Goal: Information Seeking & Learning: Learn about a topic

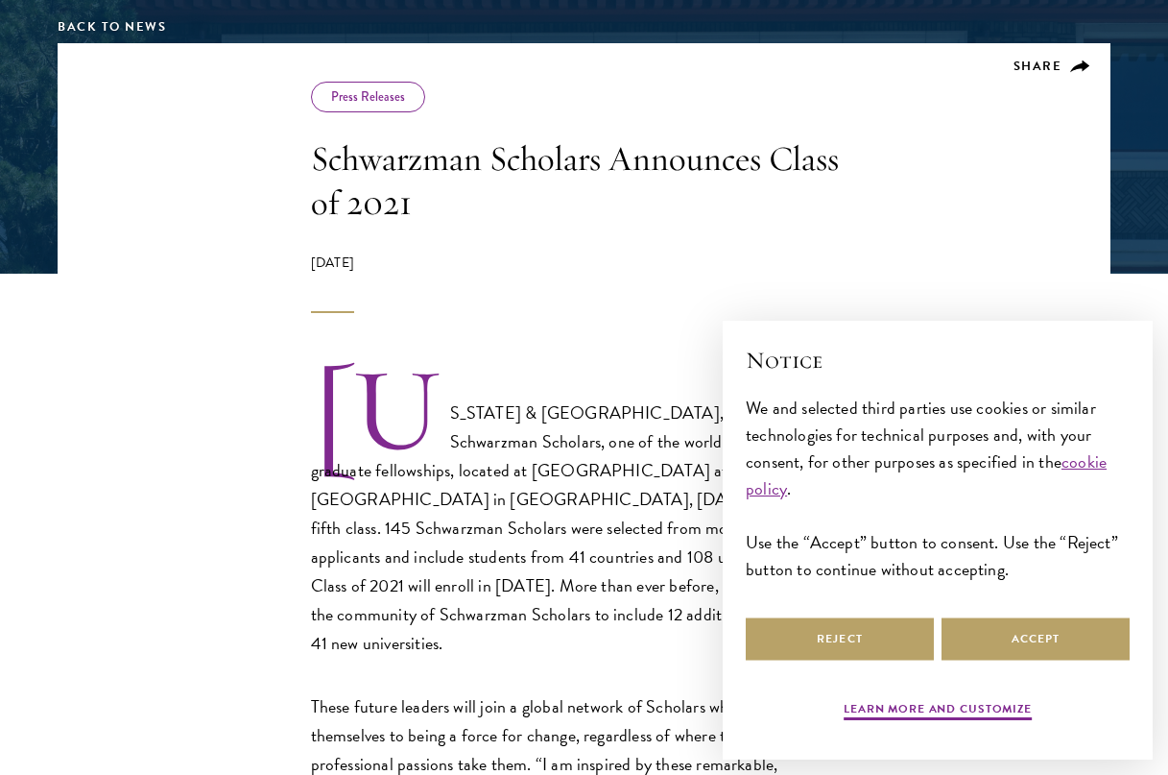
scroll to position [326, 0]
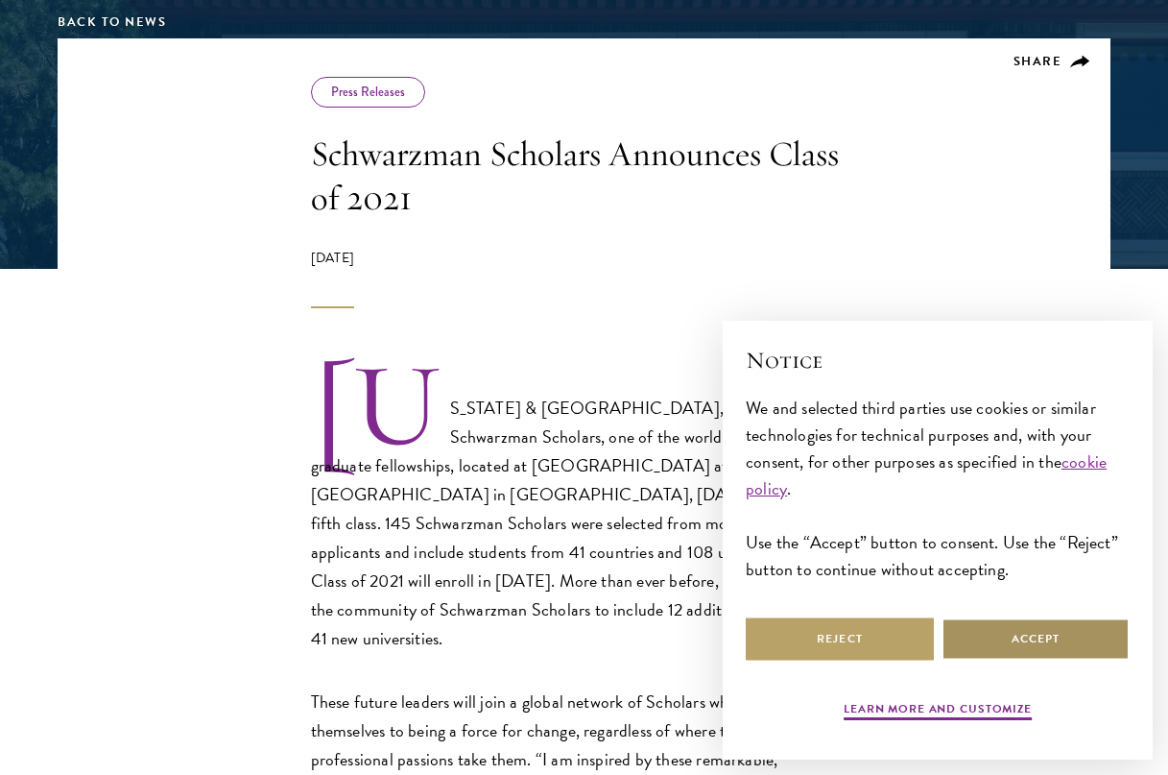
click at [996, 629] on button "Accept" at bounding box center [1036, 638] width 188 height 43
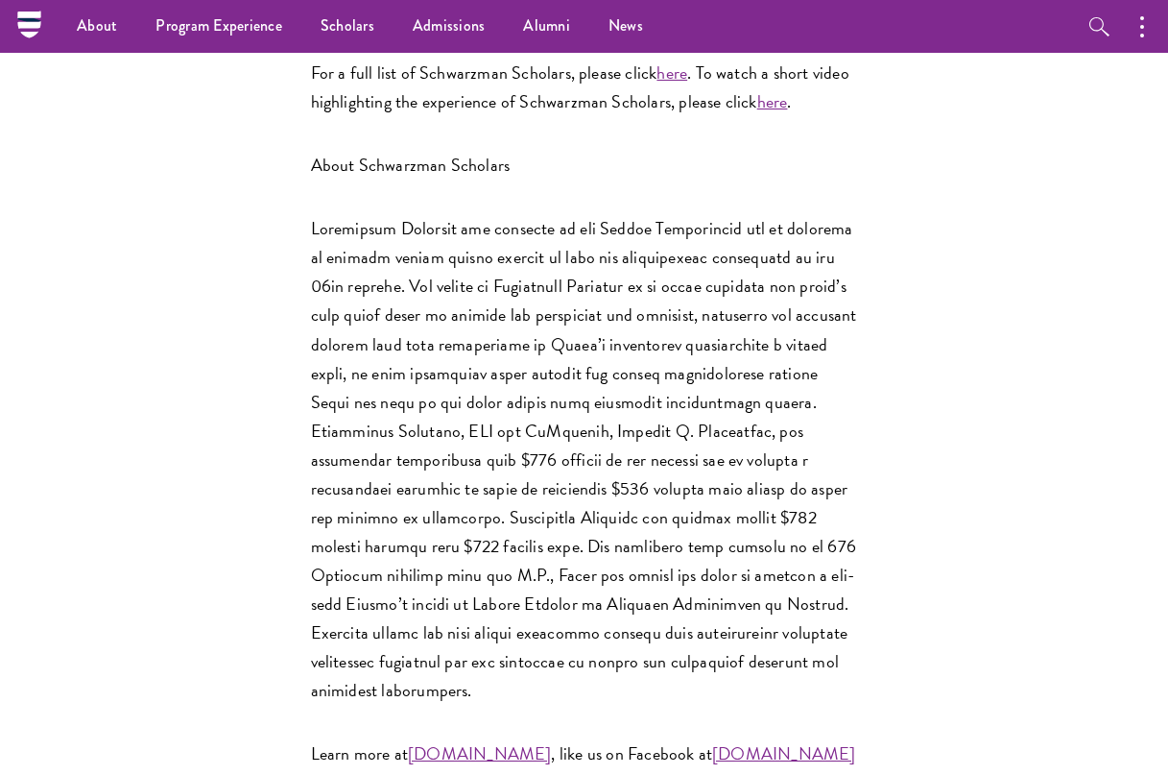
scroll to position [3040, 0]
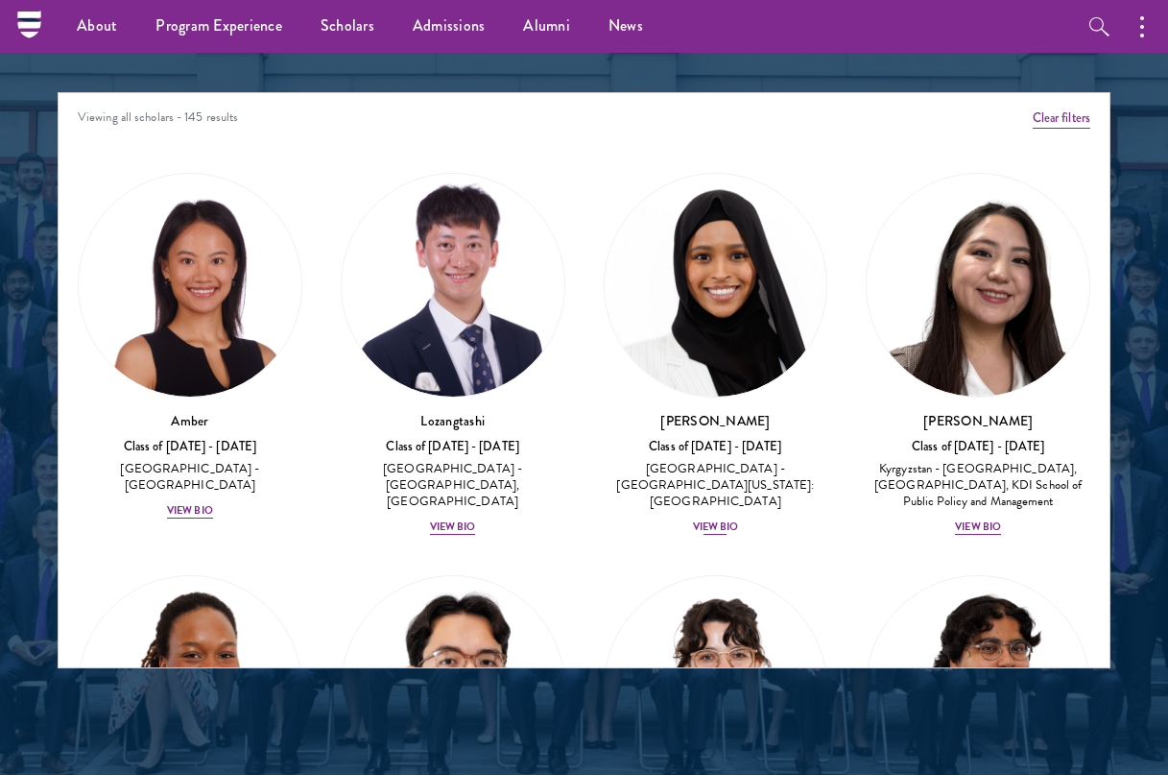
scroll to position [2031, 0]
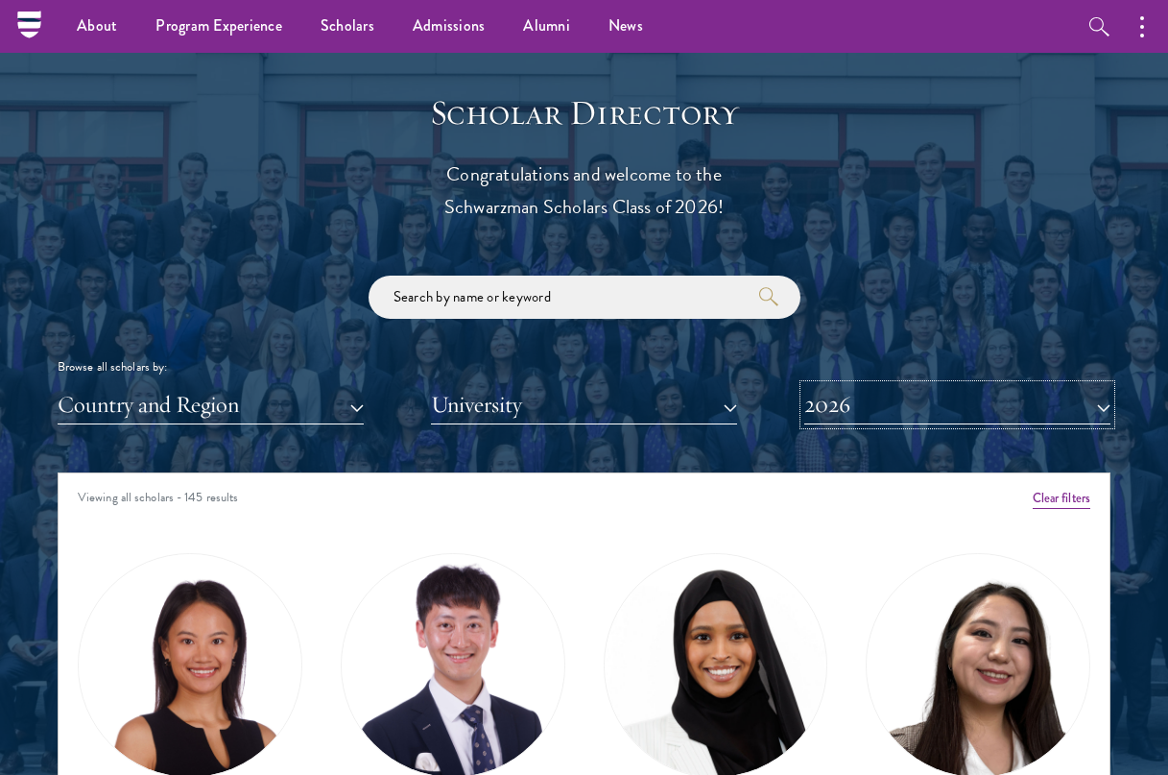
click at [894, 417] on button "2026" at bounding box center [957, 404] width 306 height 39
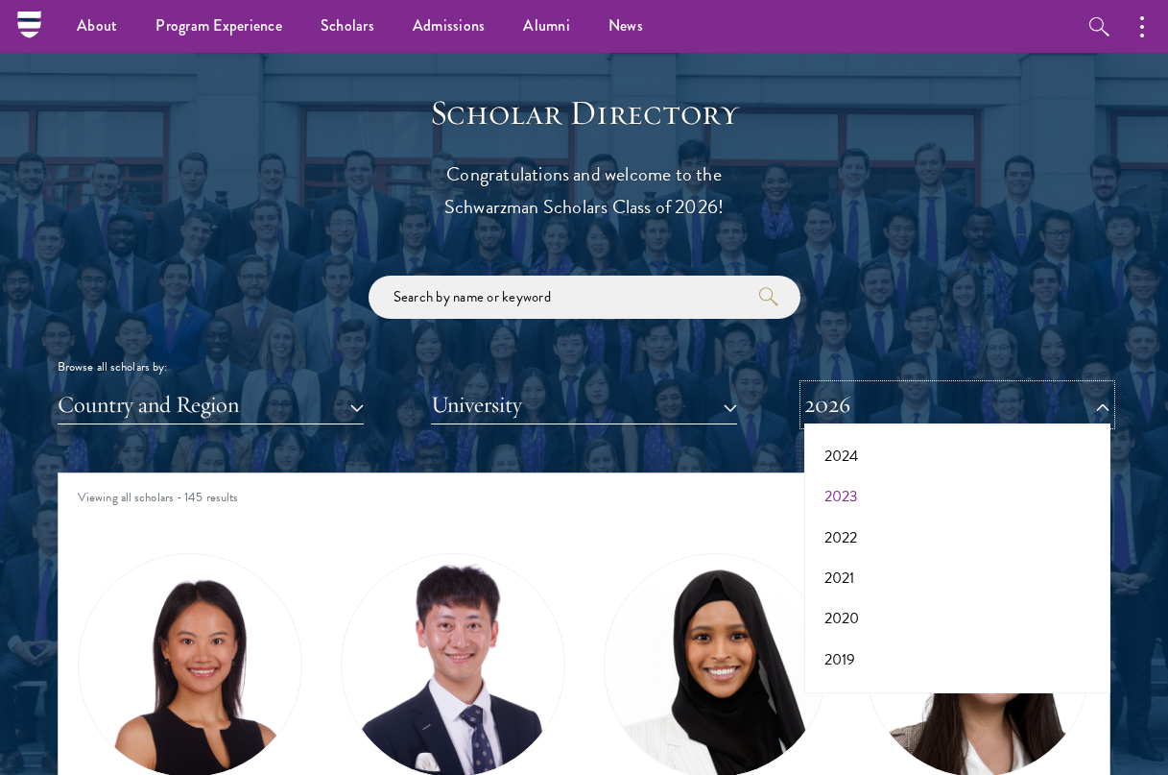
scroll to position [150, 0]
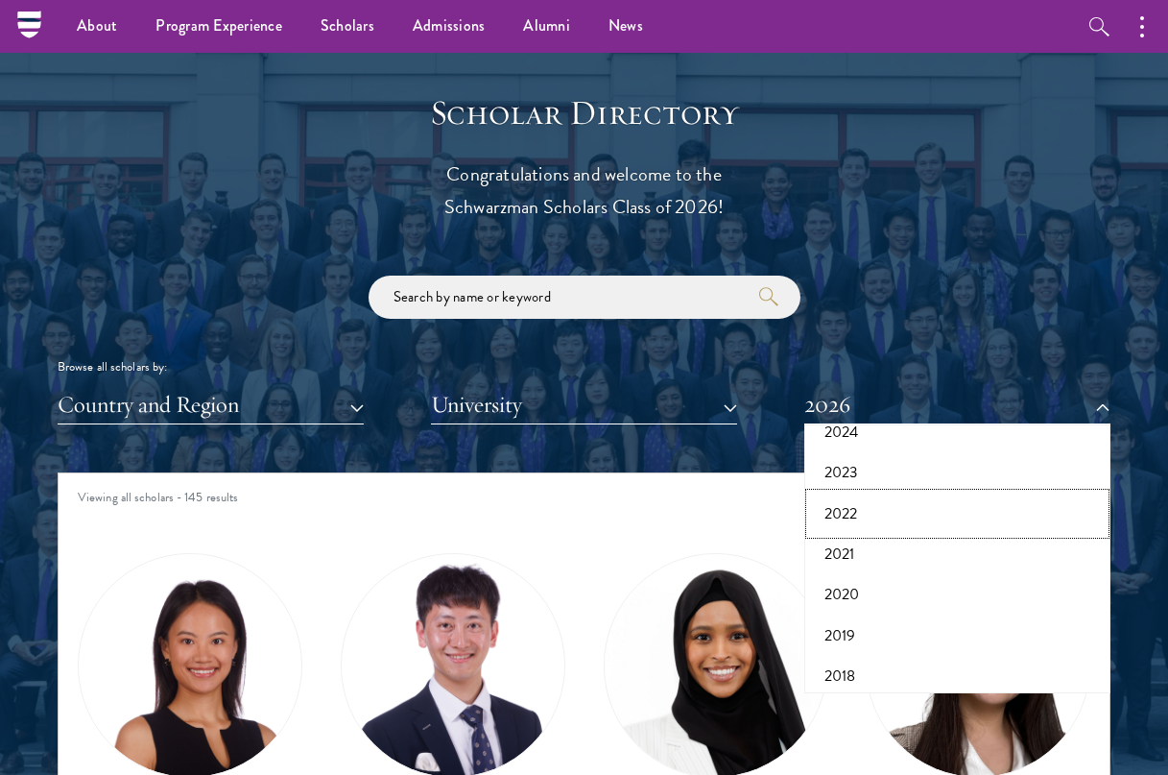
click at [857, 518] on button "2022" at bounding box center [957, 513] width 295 height 40
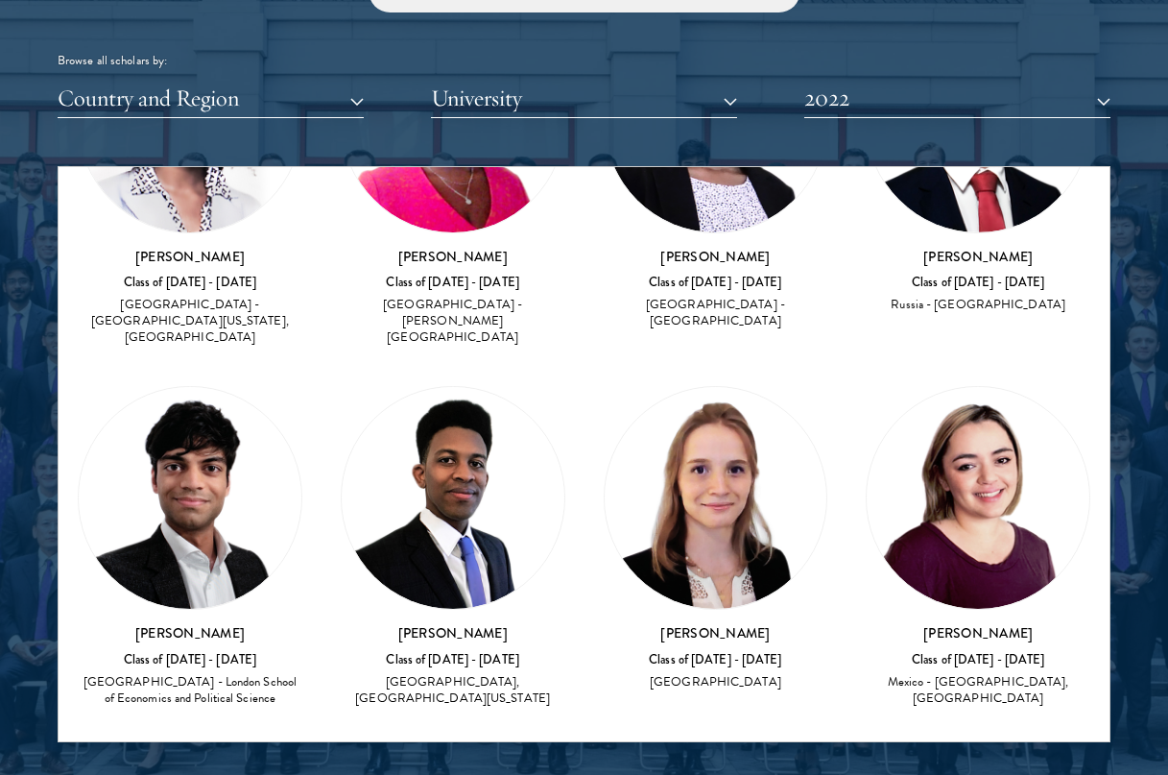
scroll to position [247, 0]
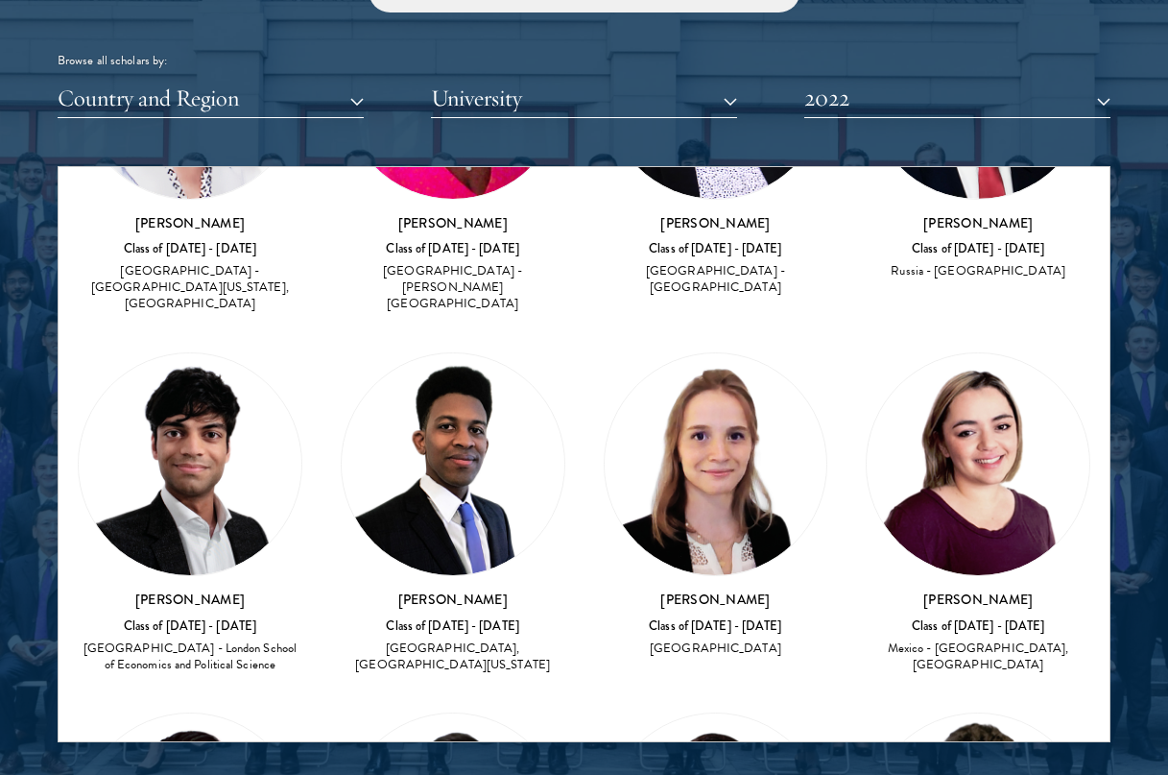
click at [513, 501] on img at bounding box center [453, 464] width 223 height 223
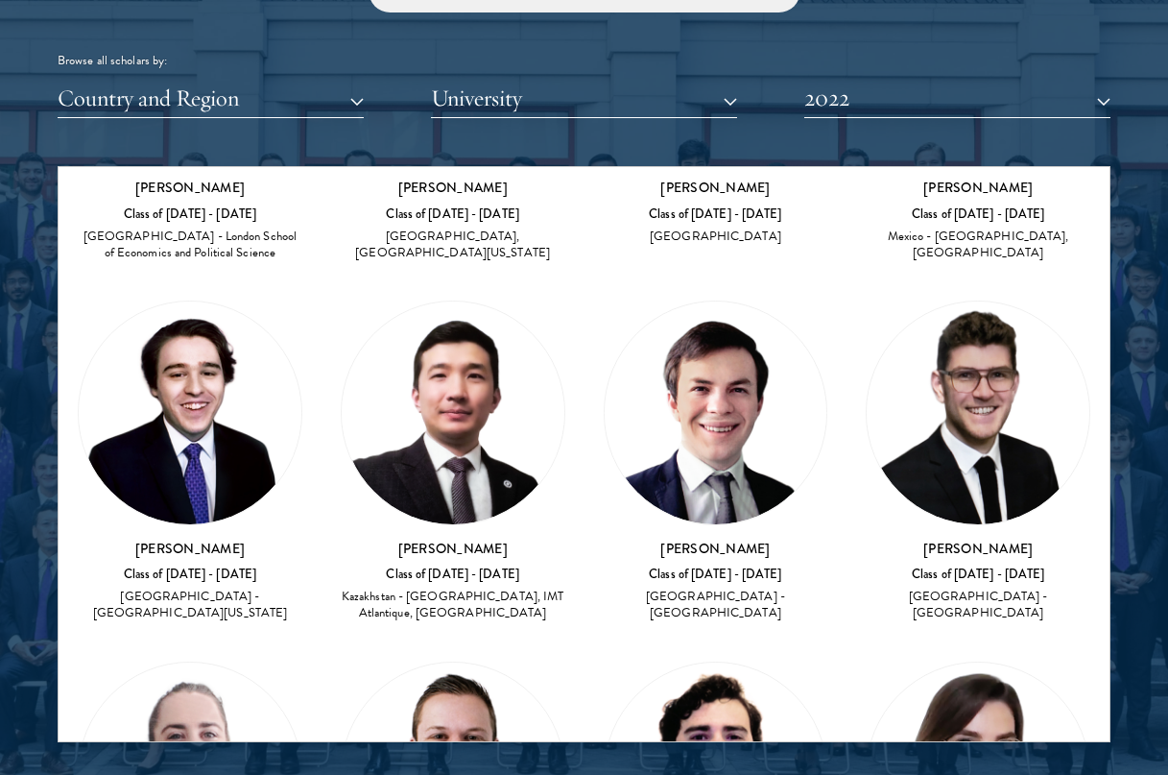
scroll to position [687, 0]
